Goal: Information Seeking & Learning: Check status

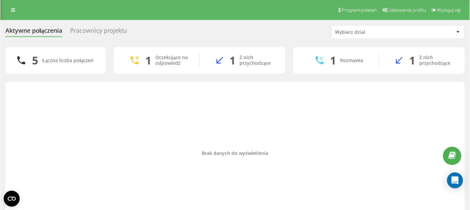
scroll to position [23, 0]
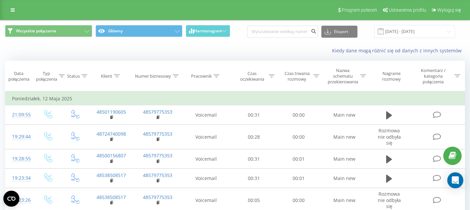
click at [288, 38] on div "Eksport .csv .xls .xlsx [DATE] - [DATE]" at bounding box center [351, 31] width 208 height 13
click at [288, 37] on input at bounding box center [282, 32] width 71 height 12
paste input "793541235"
type input "793541235"
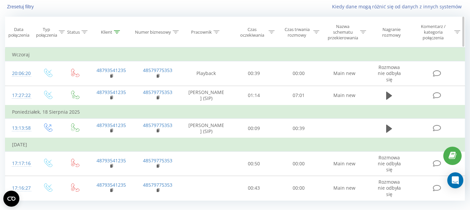
scroll to position [57, 0]
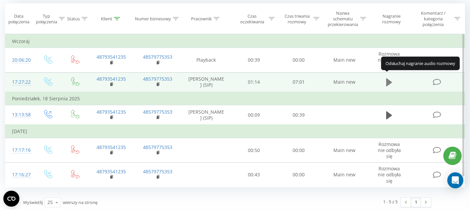
click at [387, 78] on icon at bounding box center [389, 82] width 6 height 8
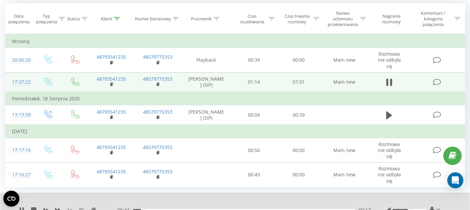
scroll to position [83, 0]
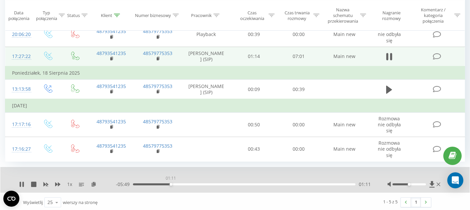
click at [171, 184] on div "01:11" at bounding box center [244, 185] width 222 height 2
click at [193, 184] on div "01:53" at bounding box center [244, 185] width 222 height 2
click at [222, 184] on div "01:56" at bounding box center [244, 185] width 222 height 2
click at [270, 184] on div "04:21" at bounding box center [244, 185] width 222 height 2
click at [286, 184] on div "04:22" at bounding box center [244, 185] width 222 height 2
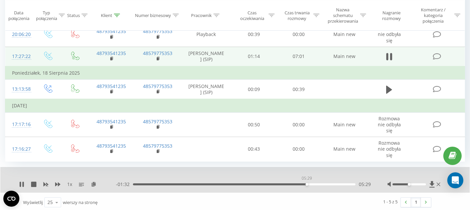
click at [306, 184] on div "05:29" at bounding box center [244, 185] width 222 height 2
click at [323, 184] on div "05:36" at bounding box center [244, 185] width 222 height 2
click at [315, 184] on div "05:45" at bounding box center [244, 185] width 222 height 2
click at [334, 184] on div "06:22" at bounding box center [244, 185] width 222 height 2
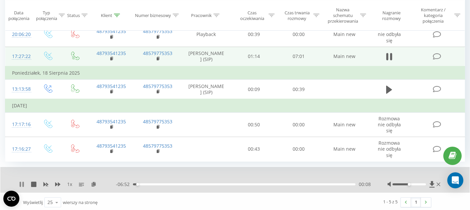
click at [22, 182] on icon at bounding box center [21, 184] width 5 height 5
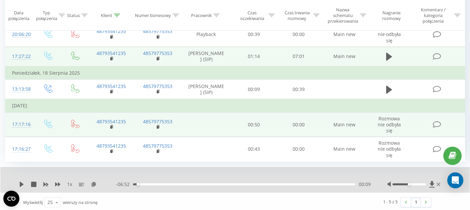
scroll to position [0, 0]
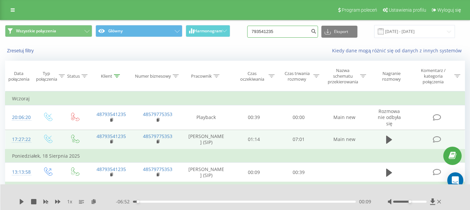
click at [290, 33] on input "793541235" at bounding box center [282, 32] width 71 height 12
paste input "48533580392"
type input "48533580392"
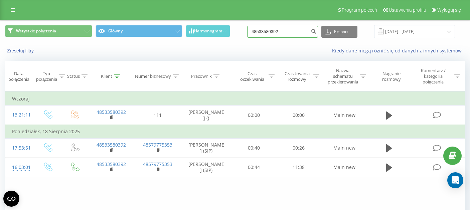
click at [291, 34] on input "48533580392" at bounding box center [282, 32] width 71 height 12
paste input "607678098"
type input "48607678098"
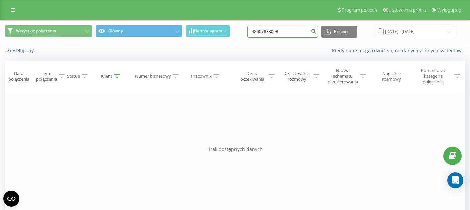
click at [264, 33] on input "48607678098" at bounding box center [282, 32] width 71 height 12
type input "607678098"
click at [290, 32] on input "607678098" at bounding box center [282, 32] width 71 height 12
paste input "48502993752"
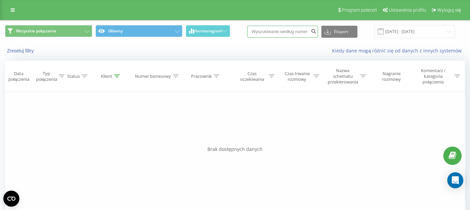
type input "48502993752"
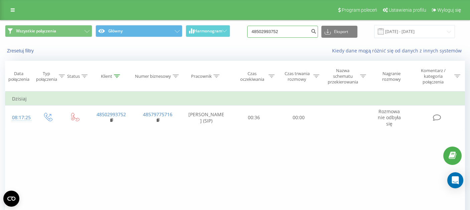
click at [262, 32] on input "48502993752" at bounding box center [282, 32] width 71 height 12
